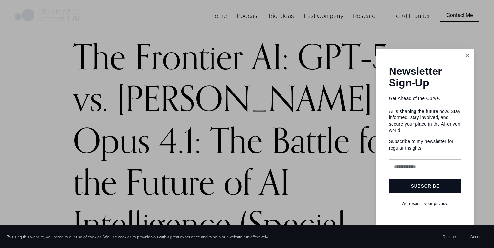
scroll to position [42, 0]
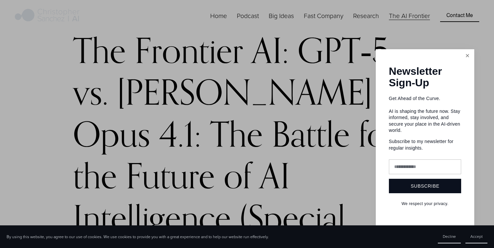
click at [469, 62] on link "Close" at bounding box center [467, 55] width 11 height 11
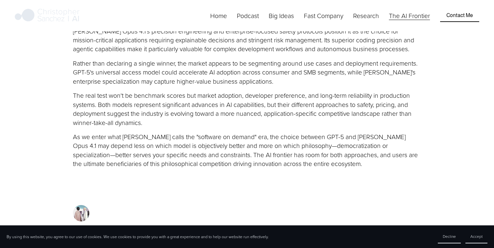
scroll to position [2520, 0]
click at [172, 132] on p "As we enter what [PERSON_NAME] calls the "software on demand" era, the choice b…" at bounding box center [247, 150] width 348 height 36
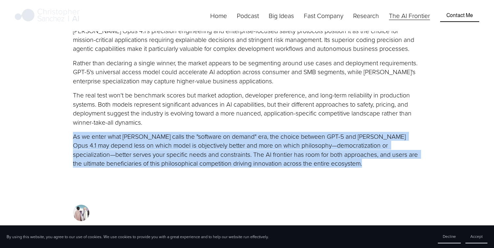
click at [158, 132] on p "As we enter what [PERSON_NAME] calls the "software on demand" era, the choice b…" at bounding box center [247, 150] width 348 height 36
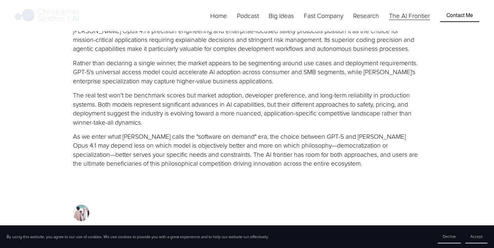
click at [158, 132] on p "As we enter what [PERSON_NAME] calls the "software on demand" era, the choice b…" at bounding box center [247, 150] width 348 height 36
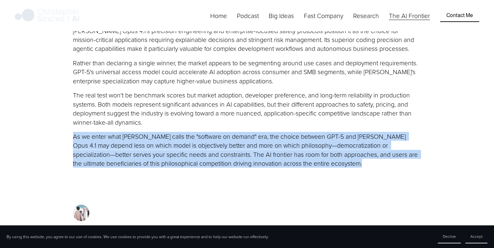
click at [147, 132] on p "As we enter what [PERSON_NAME] calls the "software on demand" era, the choice b…" at bounding box center [247, 150] width 348 height 36
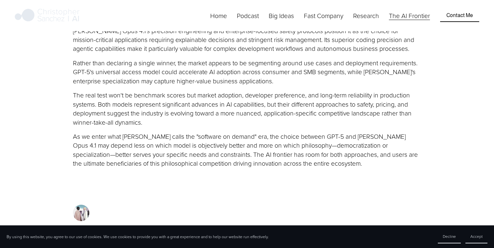
click at [147, 132] on p "As we enter what [PERSON_NAME] calls the "software on demand" era, the choice b…" at bounding box center [247, 150] width 348 height 36
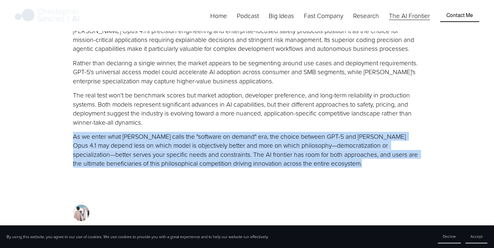
click at [140, 132] on p "As we enter what [PERSON_NAME] calls the "software on demand" era, the choice b…" at bounding box center [247, 150] width 348 height 36
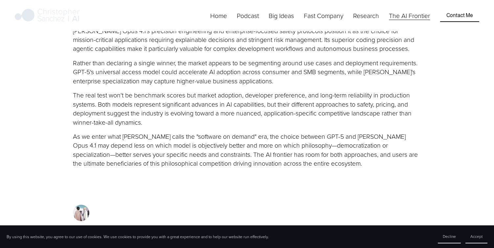
click at [140, 132] on p "As we enter what [PERSON_NAME] calls the "software on demand" era, the choice b…" at bounding box center [247, 150] width 348 height 36
